Goal: Find specific page/section: Find specific page/section

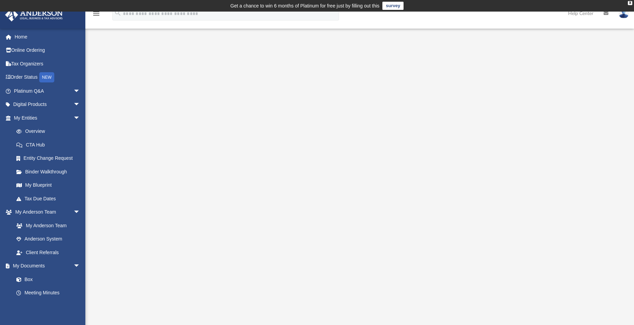
scroll to position [38, 0]
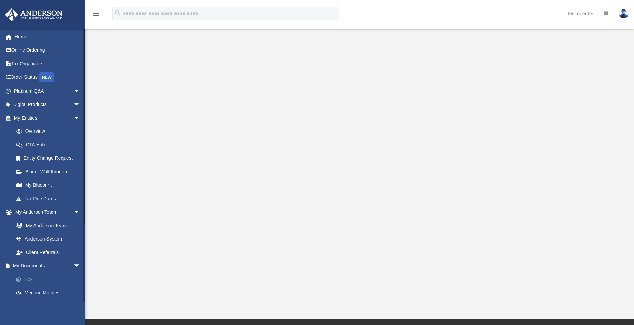
click at [33, 279] on link "Box" at bounding box center [50, 280] width 81 height 14
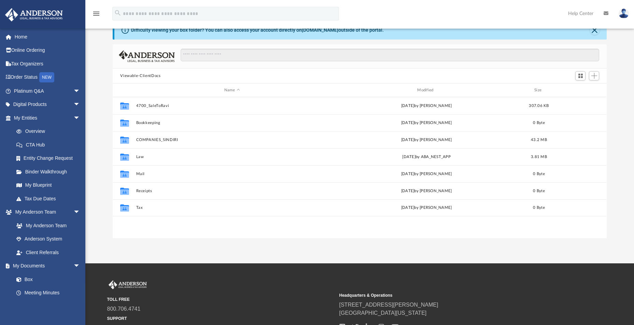
scroll to position [150, 489]
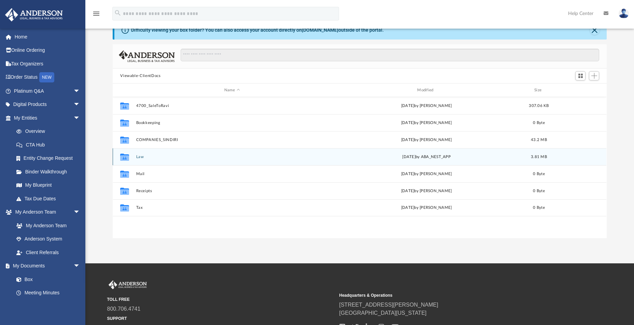
click at [141, 156] on button "Law" at bounding box center [231, 157] width 191 height 4
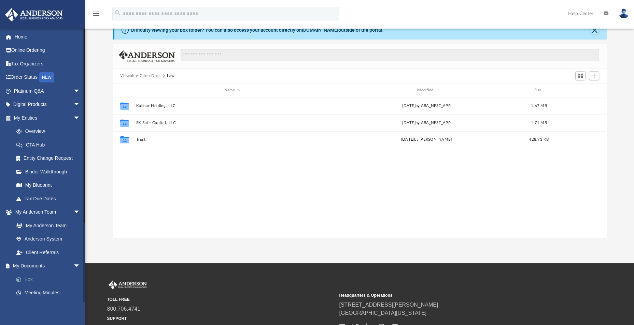
click at [28, 281] on link "Box" at bounding box center [50, 280] width 81 height 14
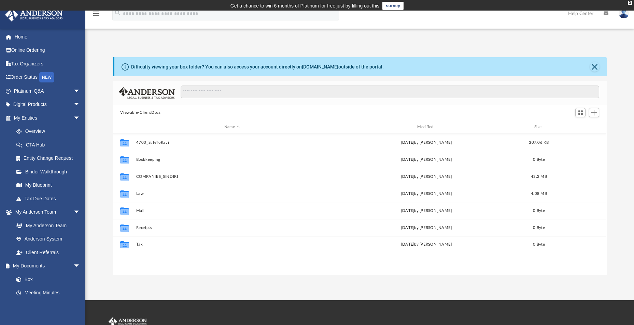
scroll to position [150, 489]
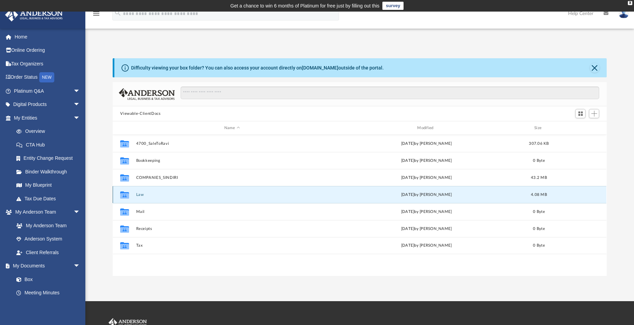
click at [141, 194] on button "Law" at bounding box center [231, 195] width 191 height 4
